Goal: Connect with others

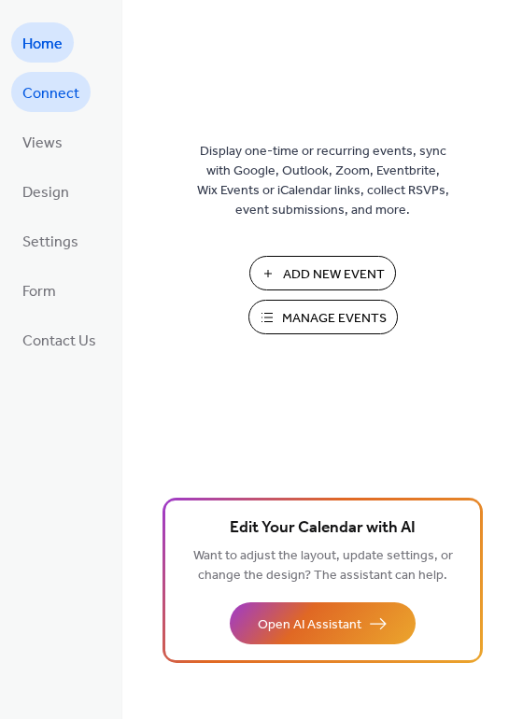
click at [54, 107] on link "Connect" at bounding box center [50, 92] width 79 height 40
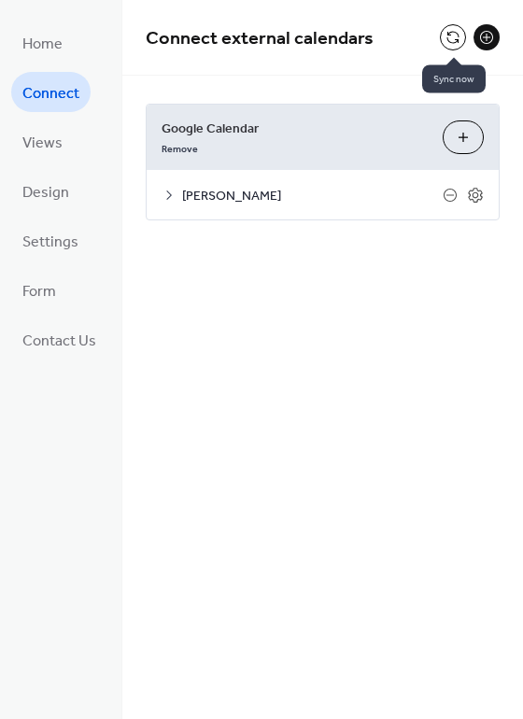
click at [446, 35] on button at bounding box center [453, 37] width 26 height 26
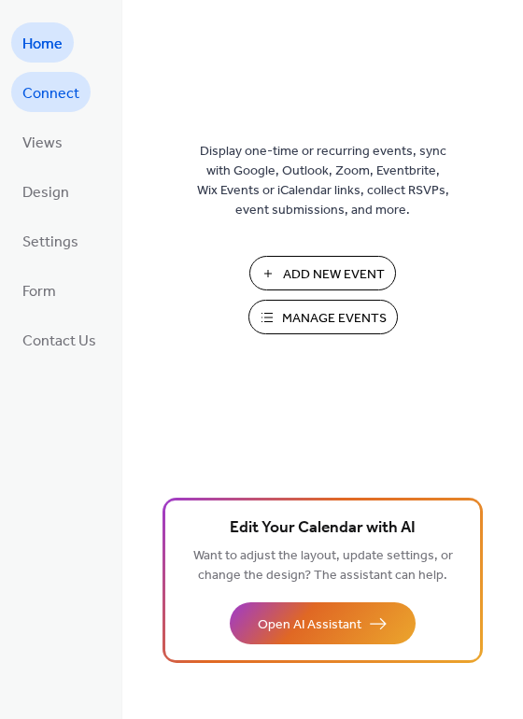
click at [64, 97] on span "Connect" at bounding box center [50, 93] width 57 height 29
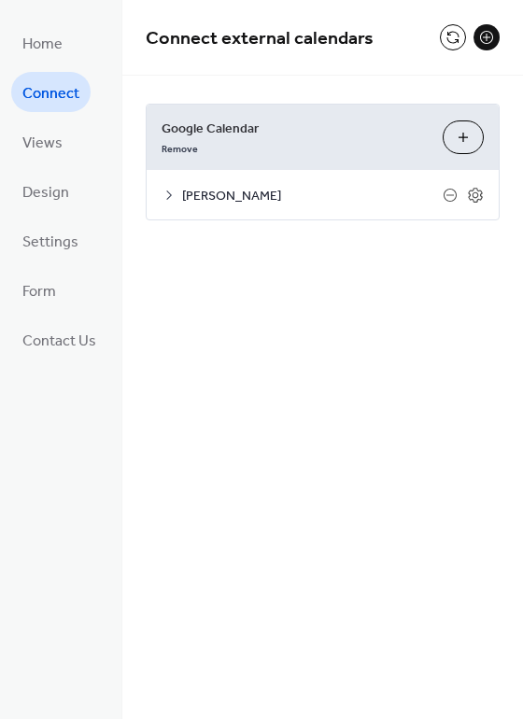
click at [443, 35] on button at bounding box center [453, 37] width 26 height 26
click at [442, 41] on button at bounding box center [453, 37] width 26 height 26
click at [450, 39] on button at bounding box center [453, 37] width 26 height 26
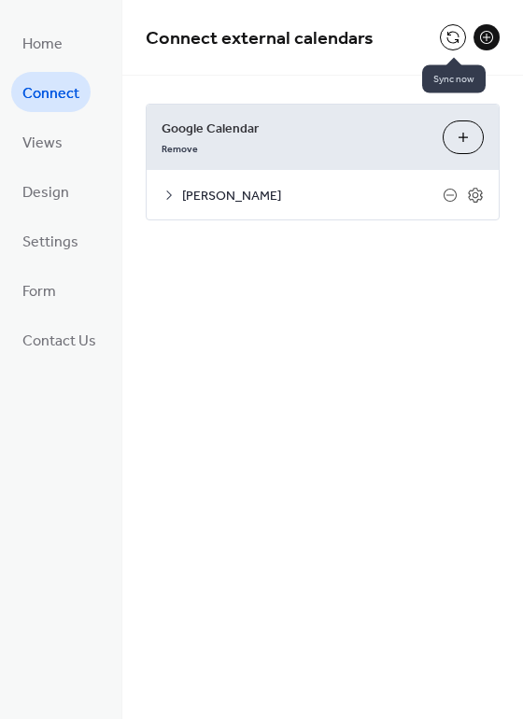
click at [449, 43] on button at bounding box center [453, 37] width 26 height 26
